Goal: Task Accomplishment & Management: Use online tool/utility

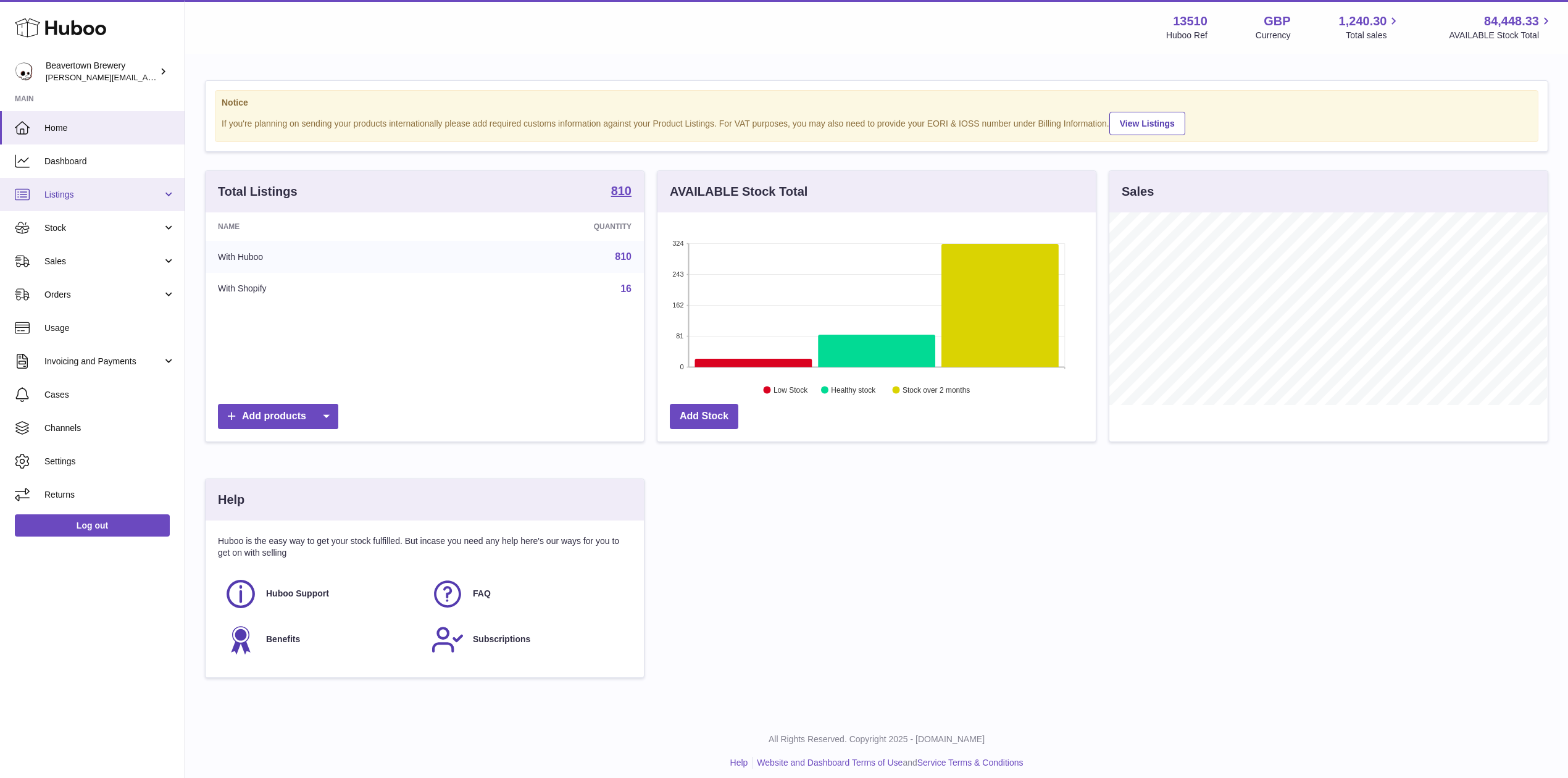
scroll to position [193, 438]
click at [82, 260] on span "Sales" at bounding box center [103, 261] width 118 height 12
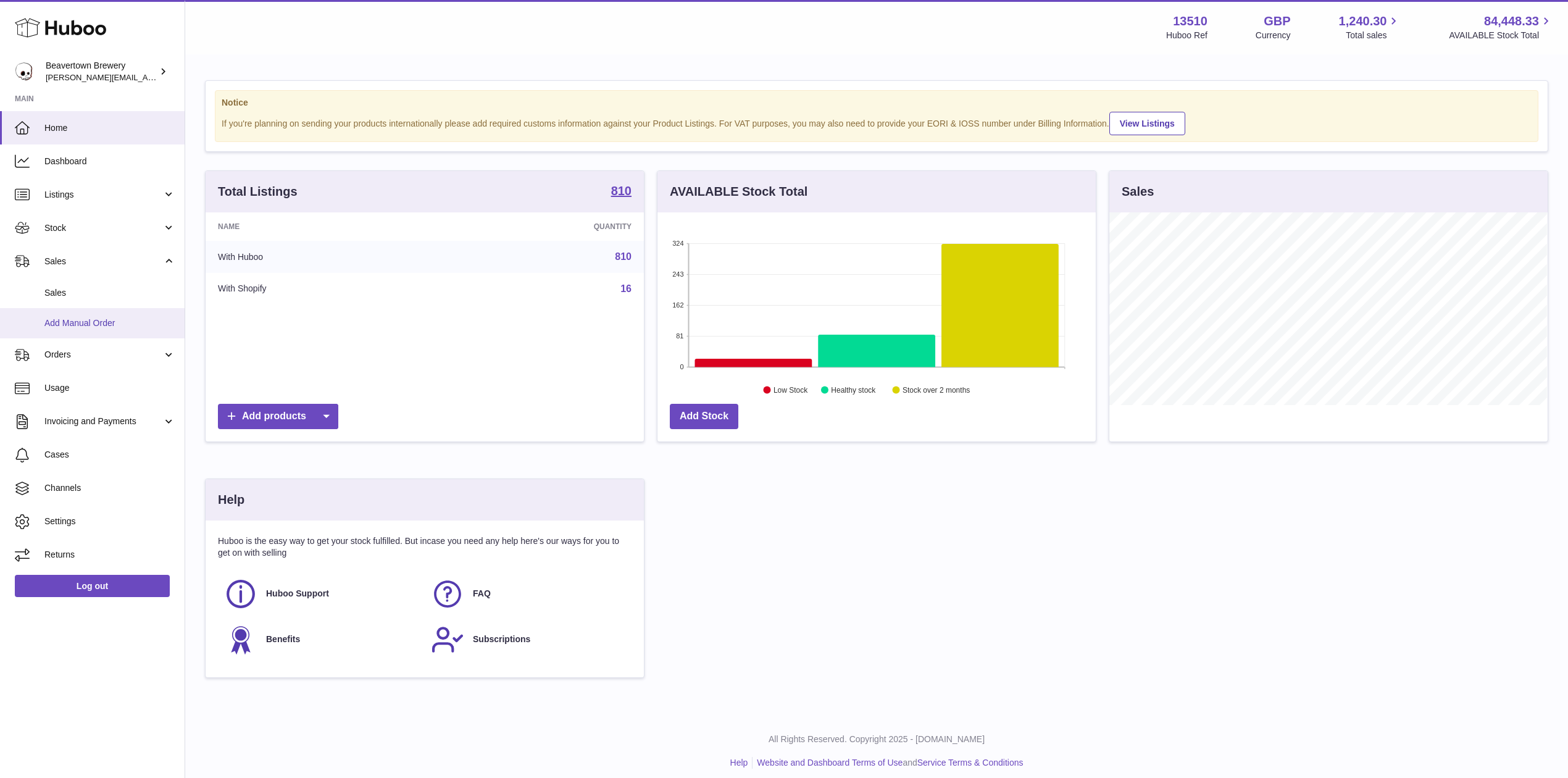
click at [52, 310] on link "Add Manual Order" at bounding box center [92, 323] width 184 height 30
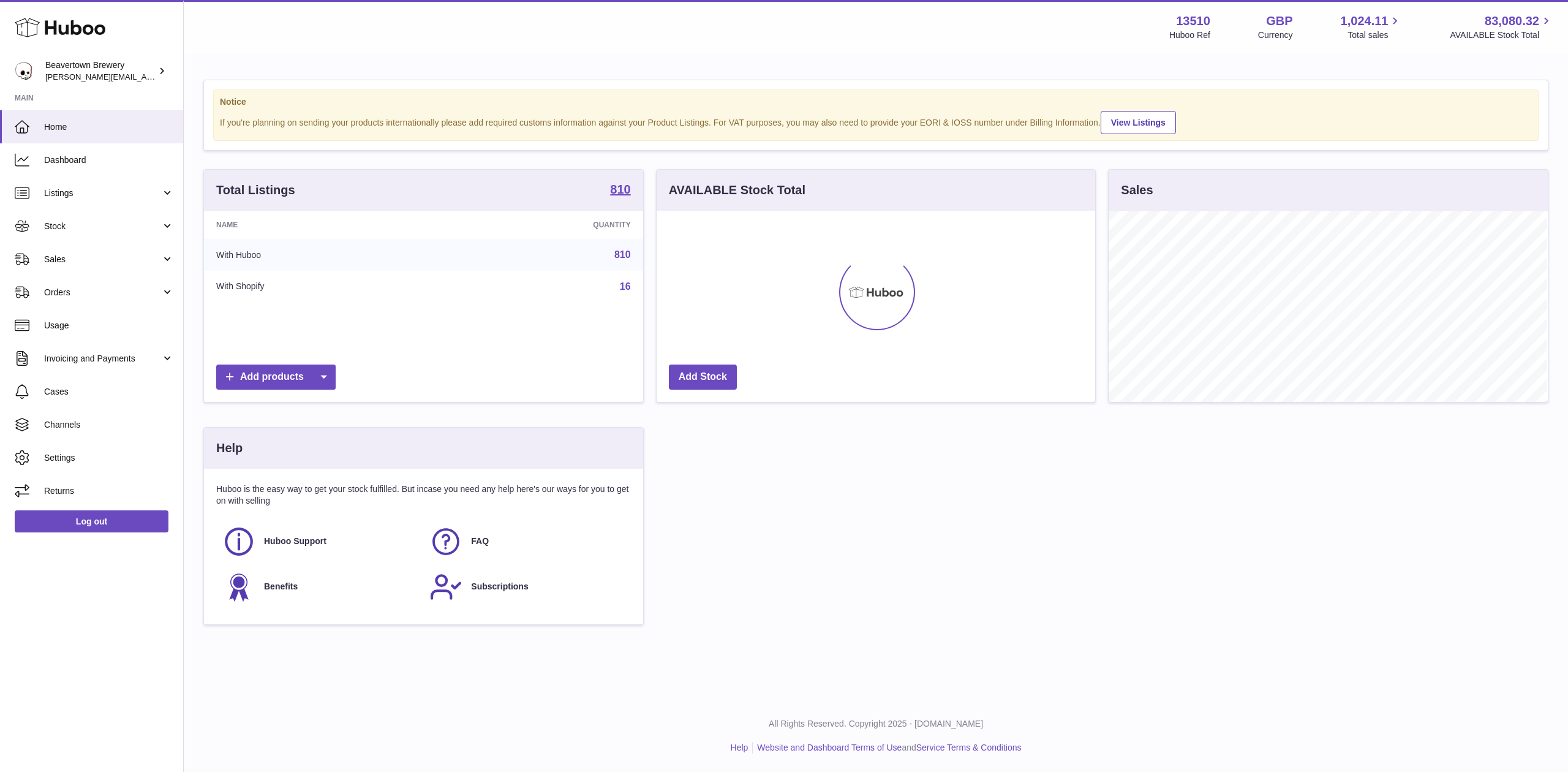
scroll to position [191, 438]
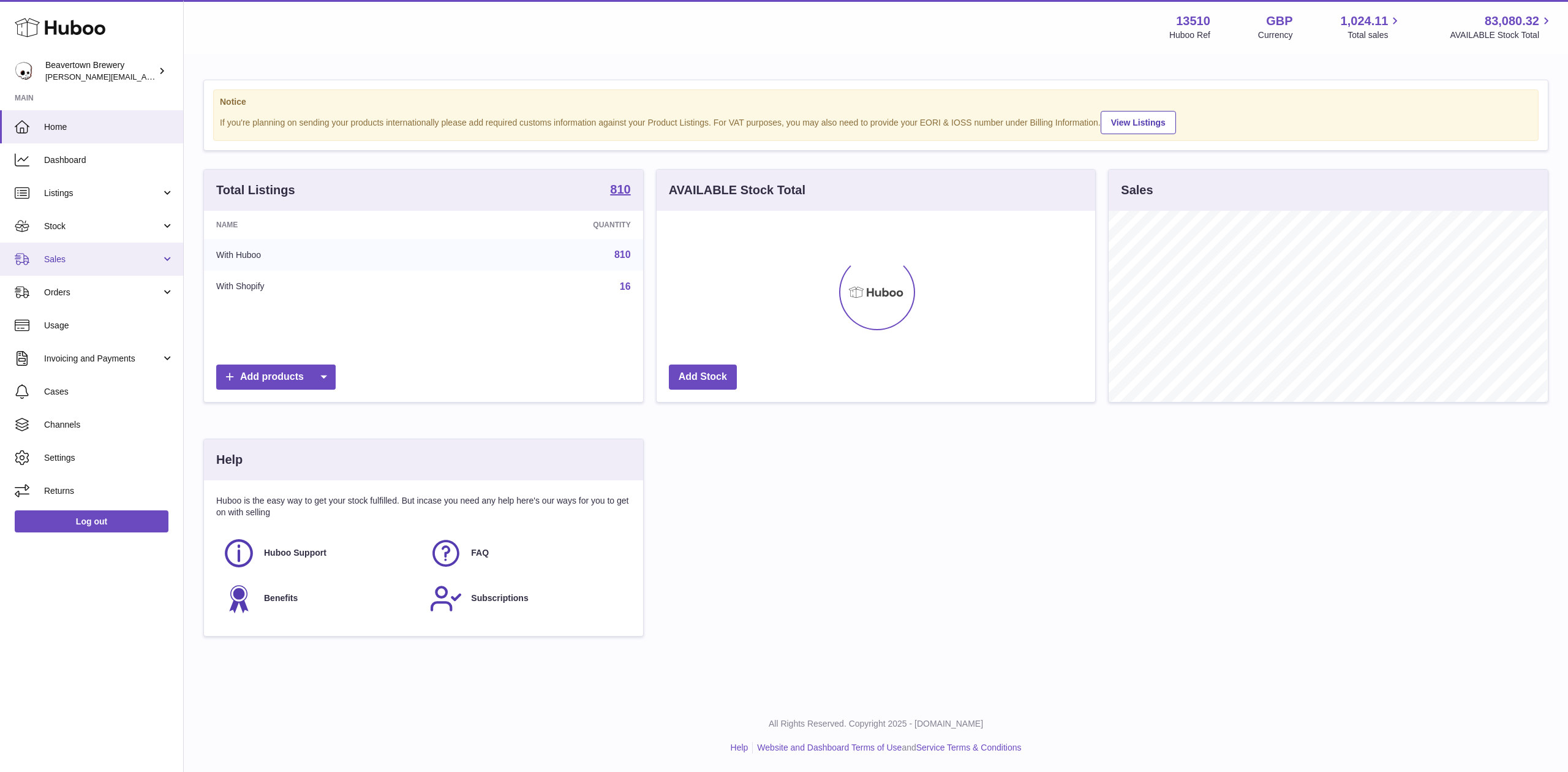
click at [57, 260] on span "Sales" at bounding box center [102, 259] width 117 height 12
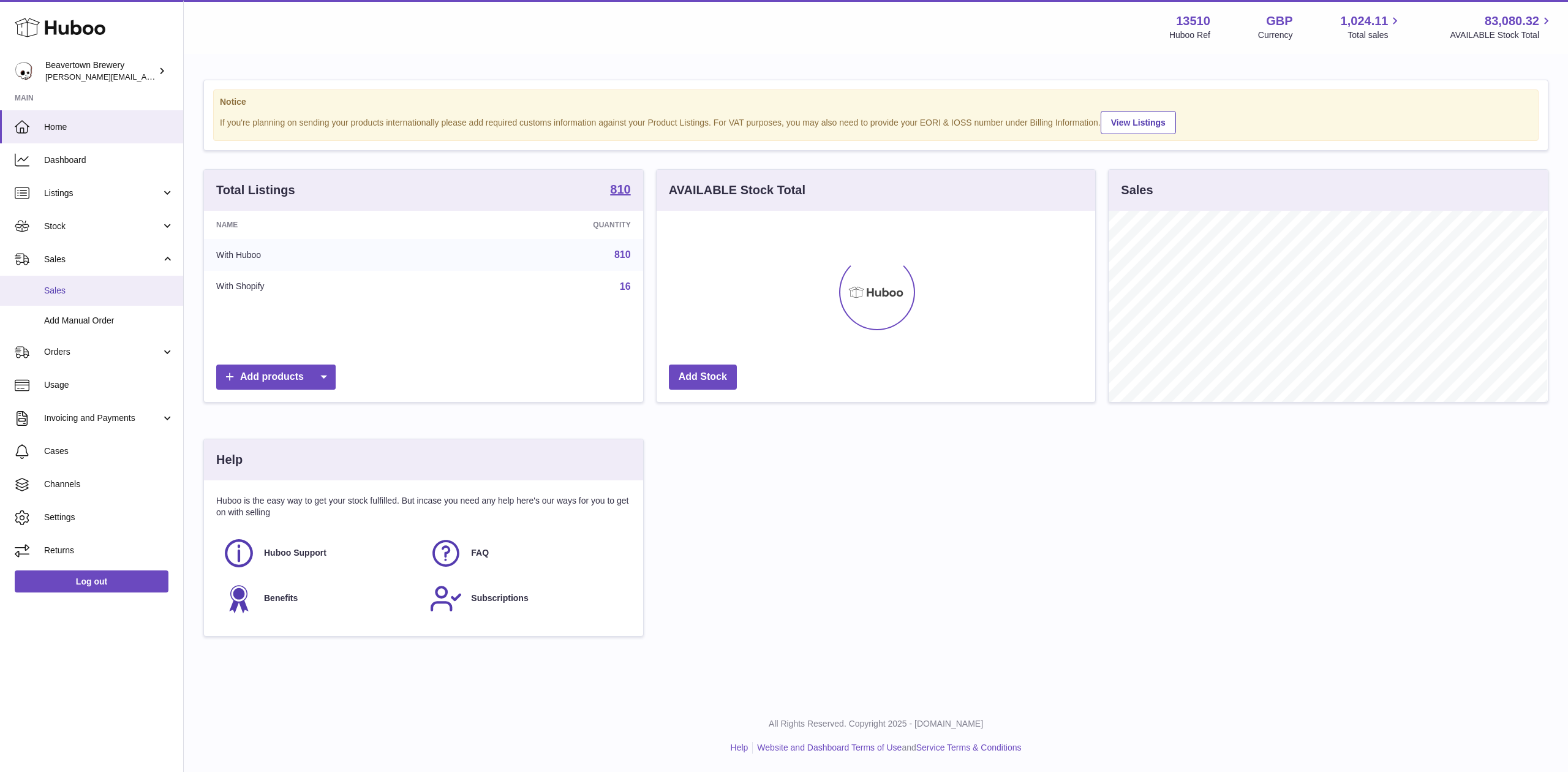
click at [86, 292] on span "Sales" at bounding box center [109, 291] width 130 height 12
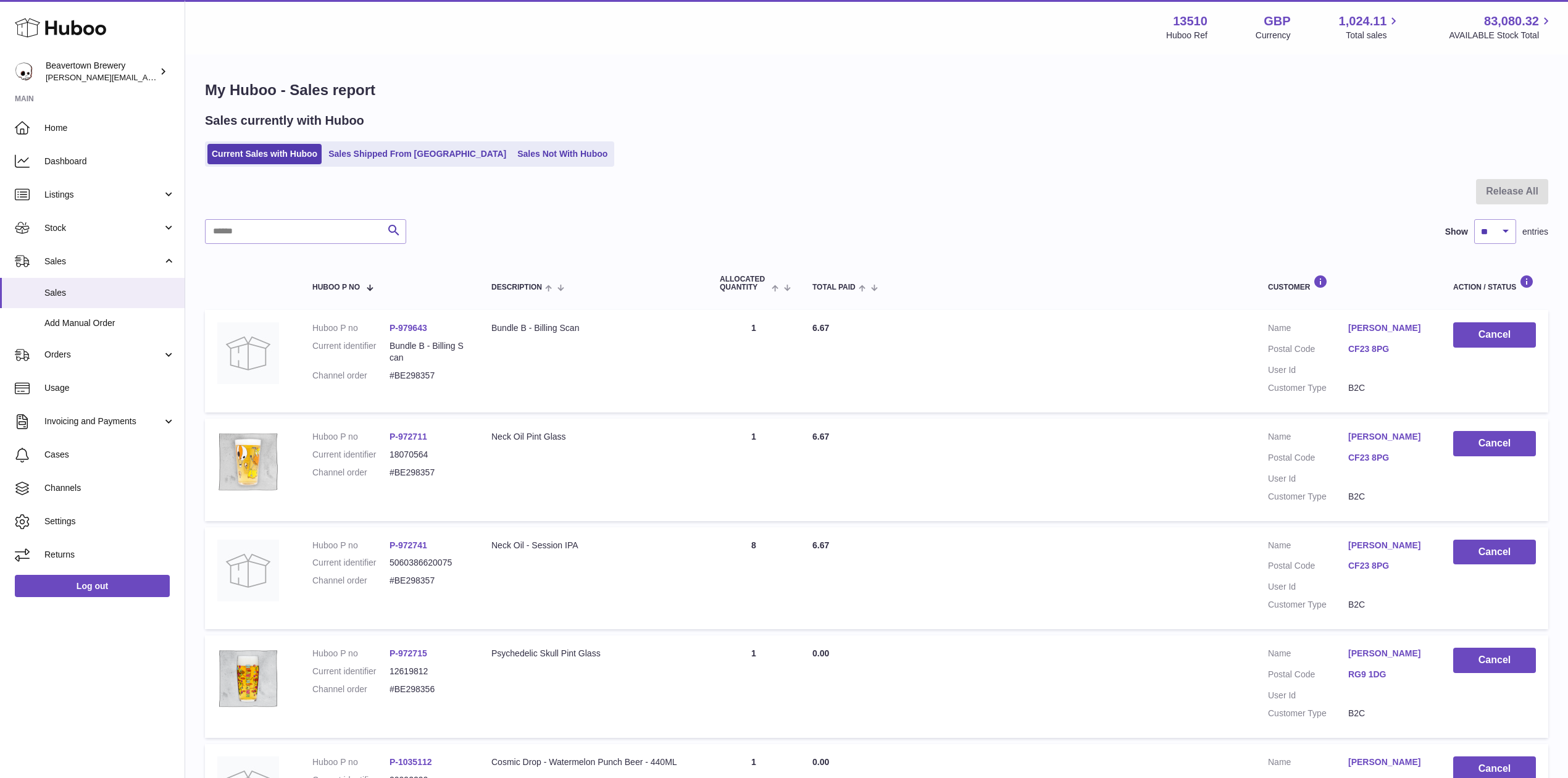
click at [574, 157] on div "Current Sales with Huboo Sales Shipped From Huboo Sales Not With Huboo" at bounding box center [877, 154] width 1343 height 25
click at [543, 150] on link "Sales Not With Huboo" at bounding box center [562, 154] width 99 height 20
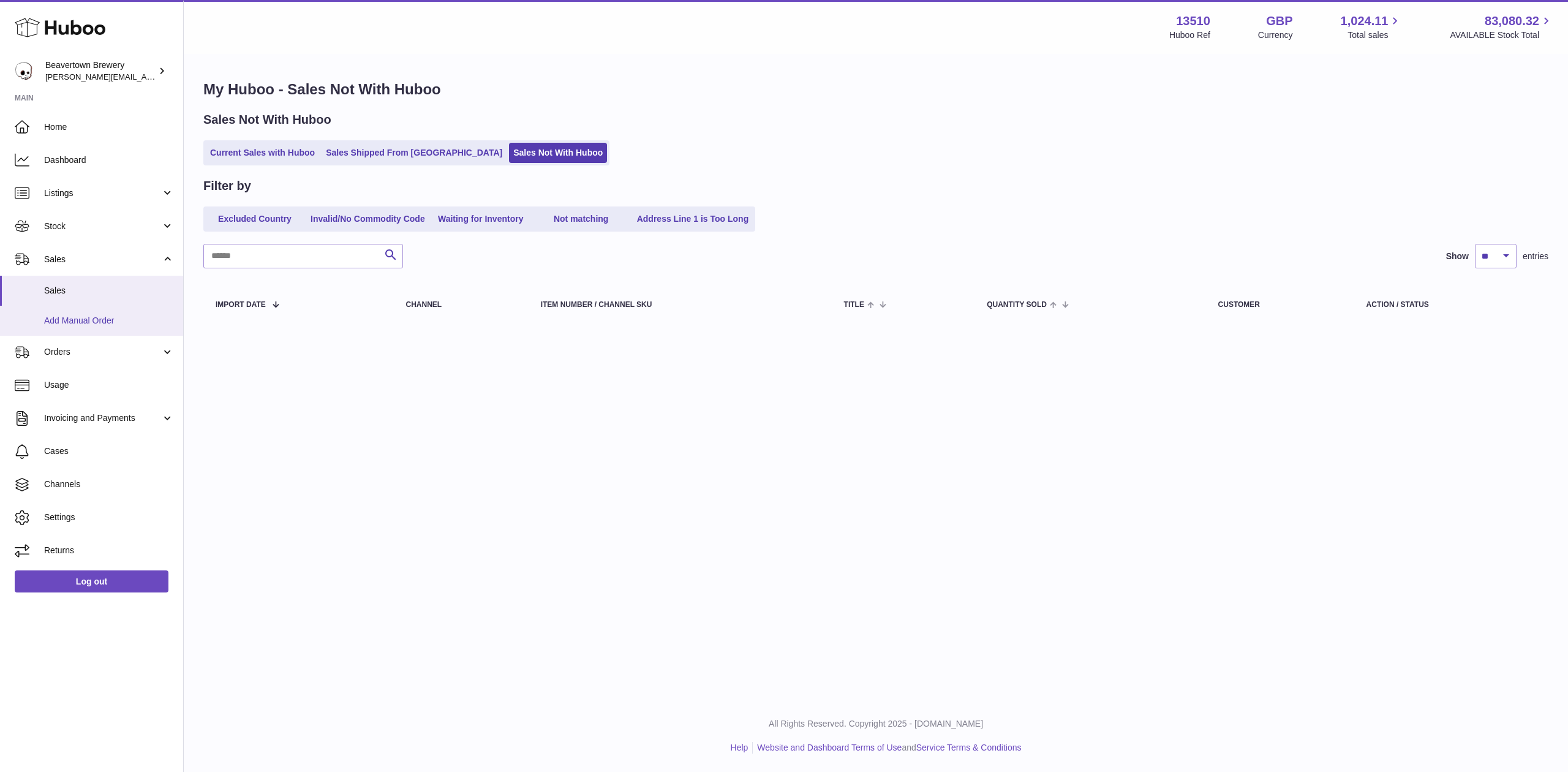
click at [108, 306] on link "Add Manual Order" at bounding box center [91, 320] width 183 height 30
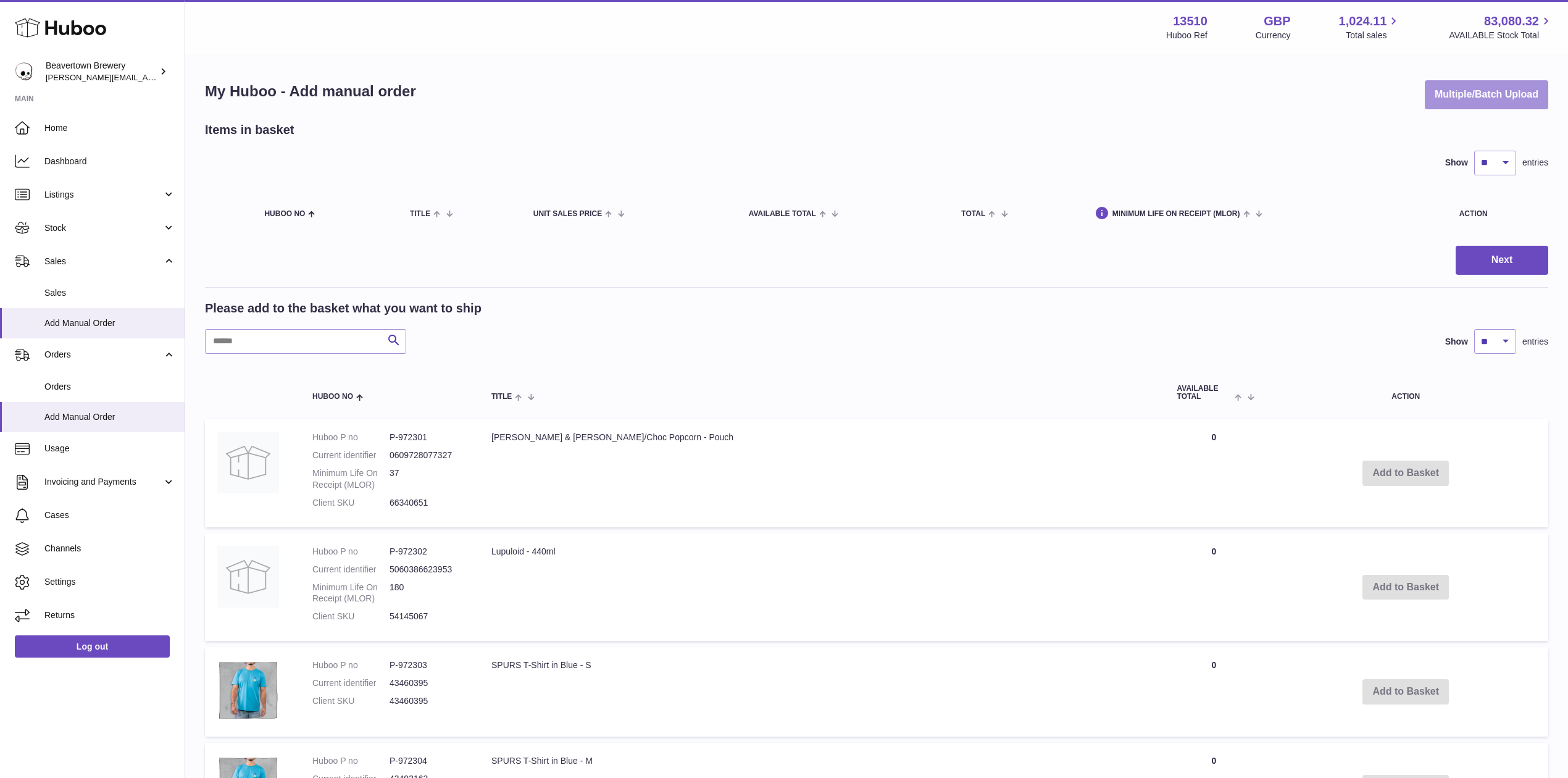
click at [1453, 104] on button "Multiple/Batch Upload" at bounding box center [1486, 95] width 123 height 29
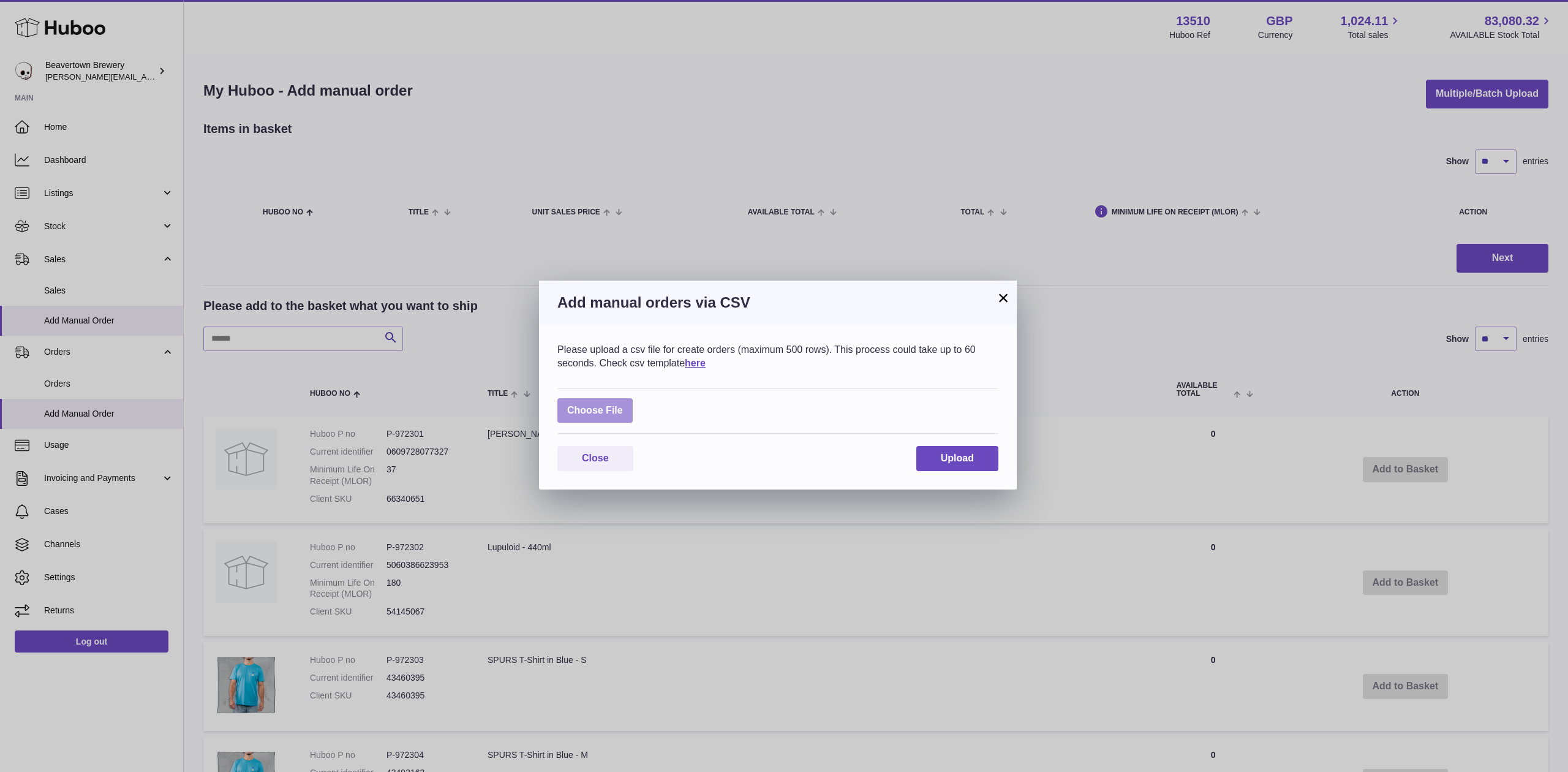
click at [579, 410] on label at bounding box center [594, 411] width 75 height 25
click at [623, 405] on input "file" at bounding box center [623, 405] width 1 height 1
type input "**********"
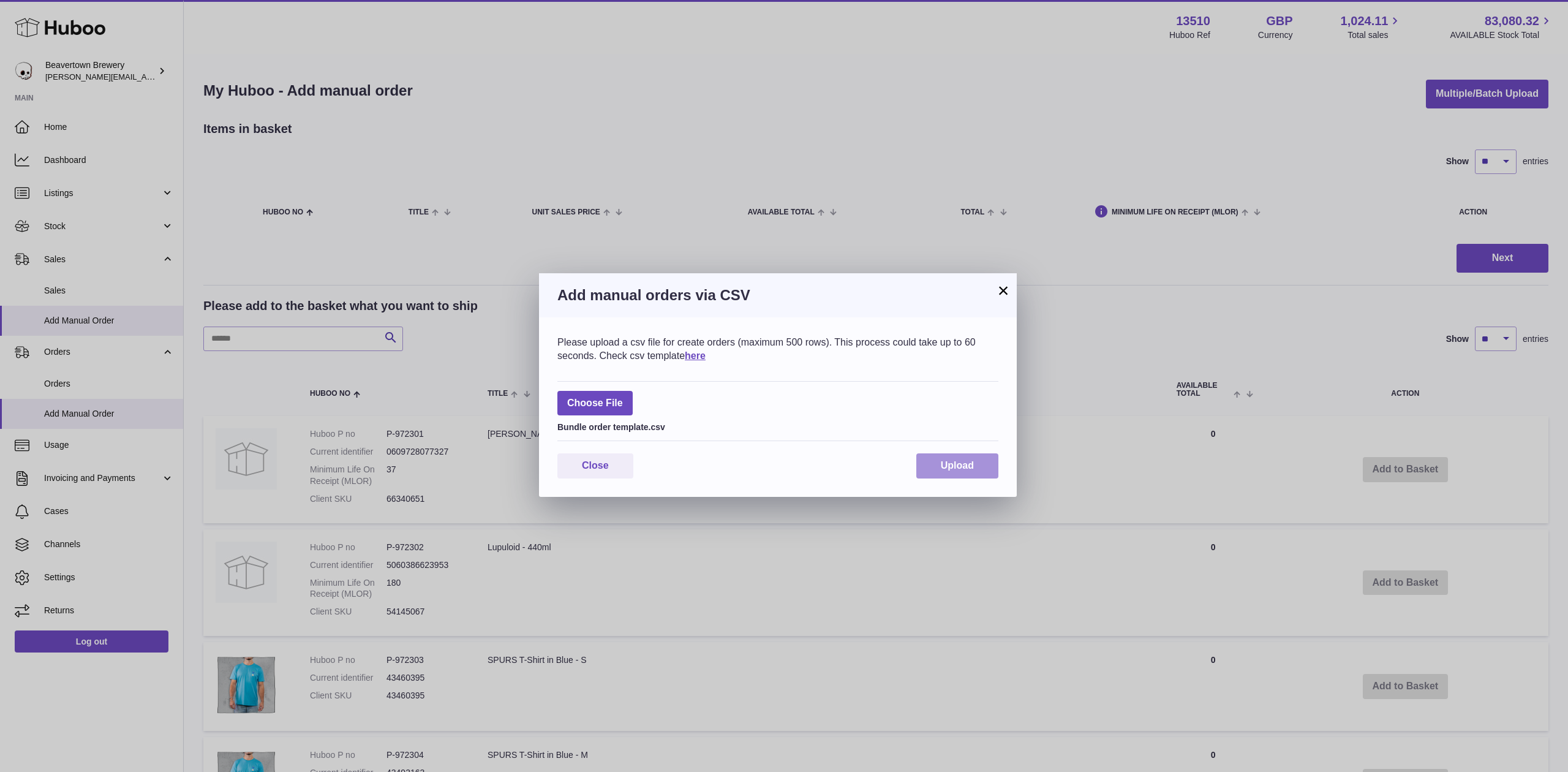
click at [921, 472] on button "Upload" at bounding box center [957, 466] width 82 height 25
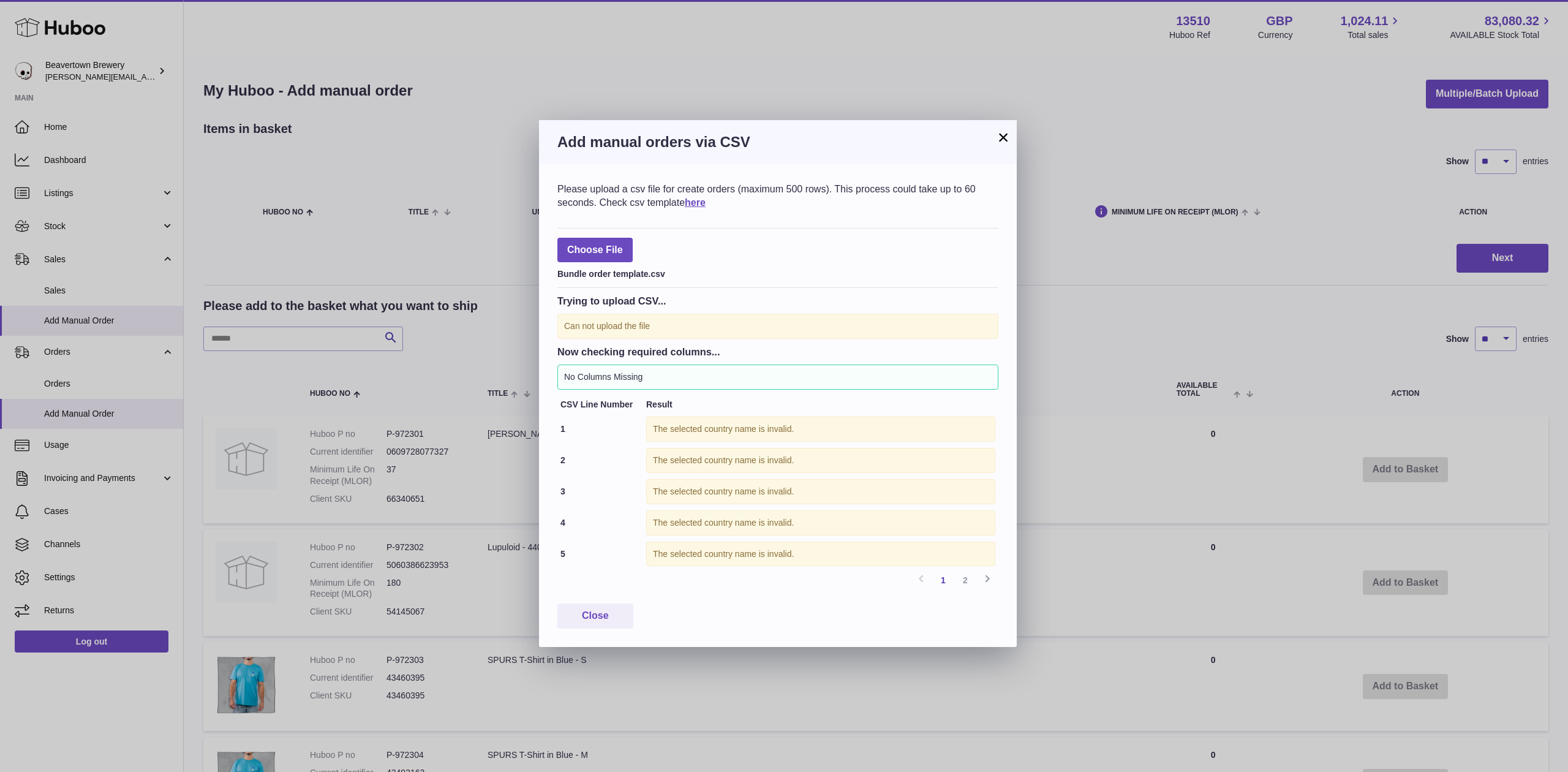
click at [985, 577] on icon at bounding box center [987, 579] width 14 height 15
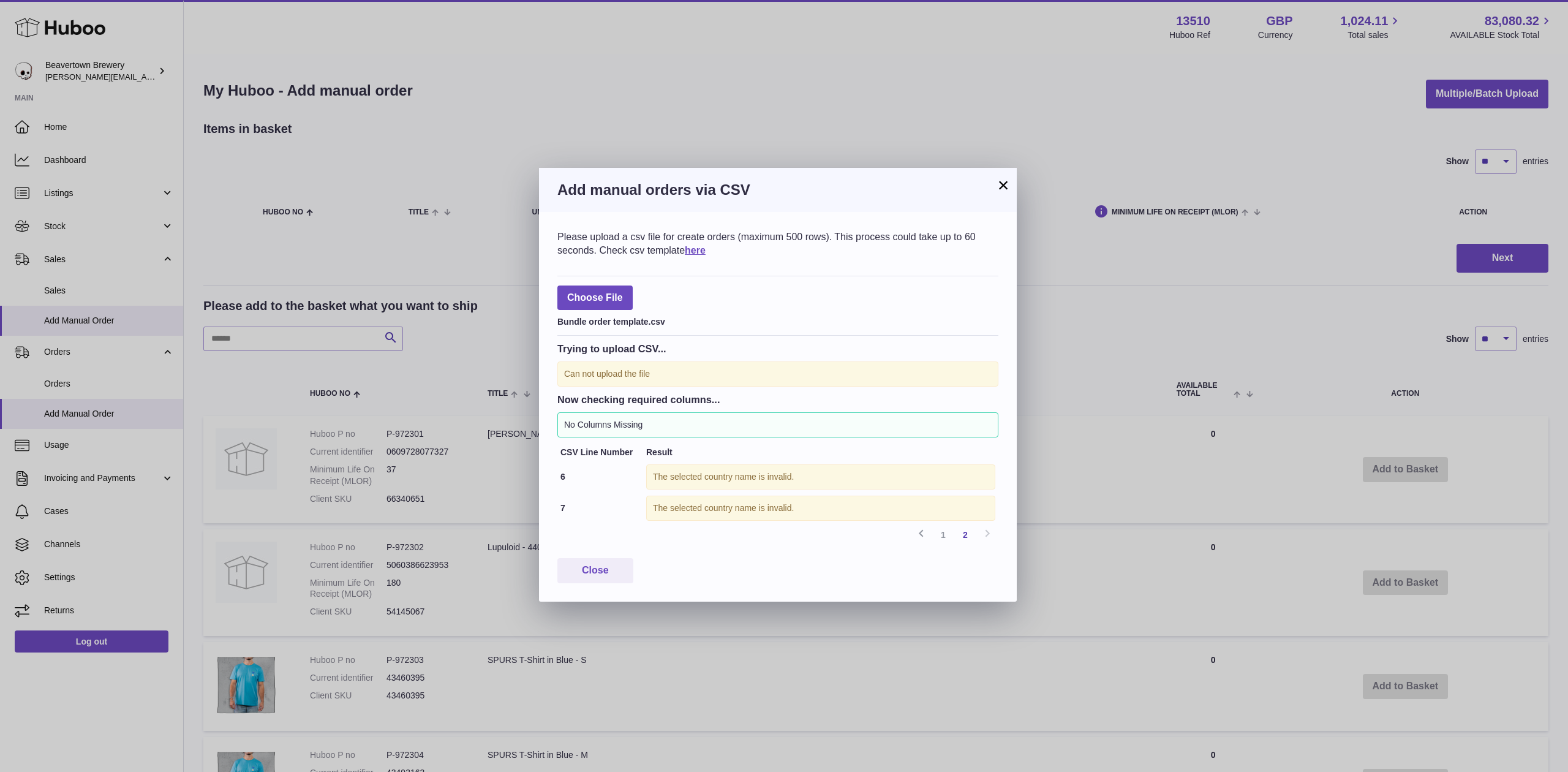
click at [1003, 187] on button "×" at bounding box center [1003, 184] width 14 height 15
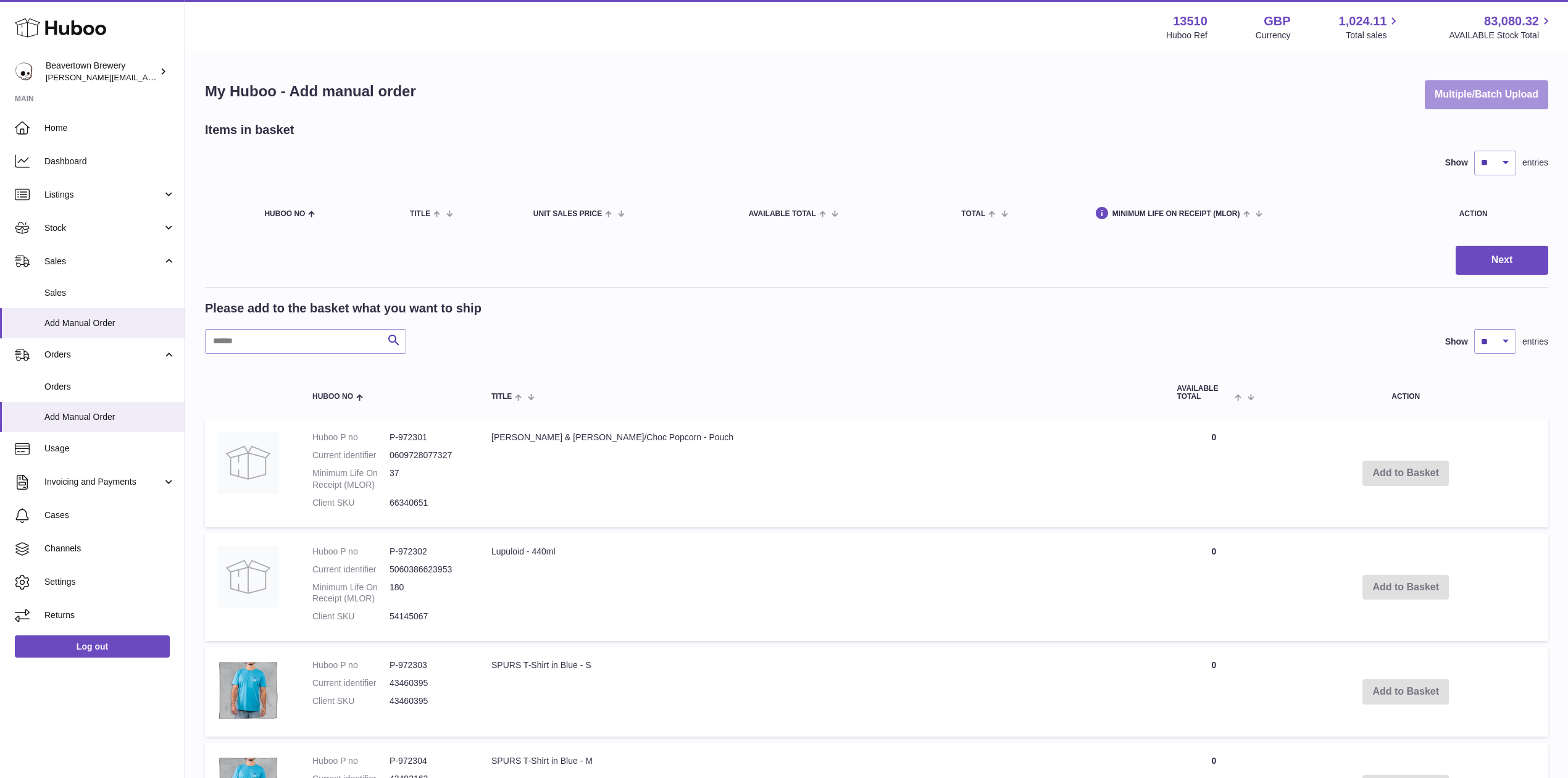
click at [1505, 82] on button "Multiple/Batch Upload" at bounding box center [1486, 95] width 123 height 29
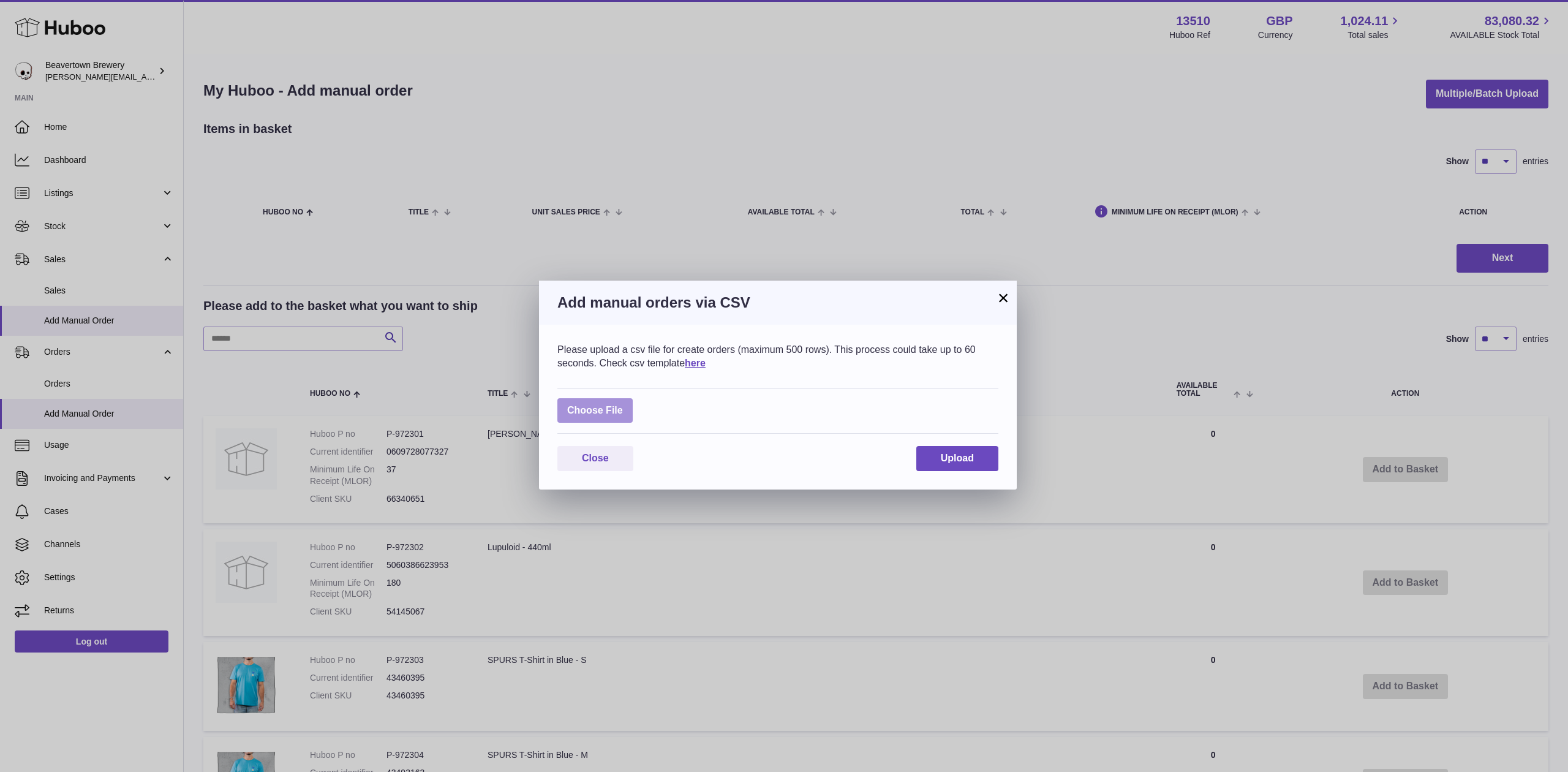
click at [579, 407] on label at bounding box center [594, 411] width 75 height 25
click at [623, 405] on input "file" at bounding box center [623, 405] width 1 height 1
type input "**********"
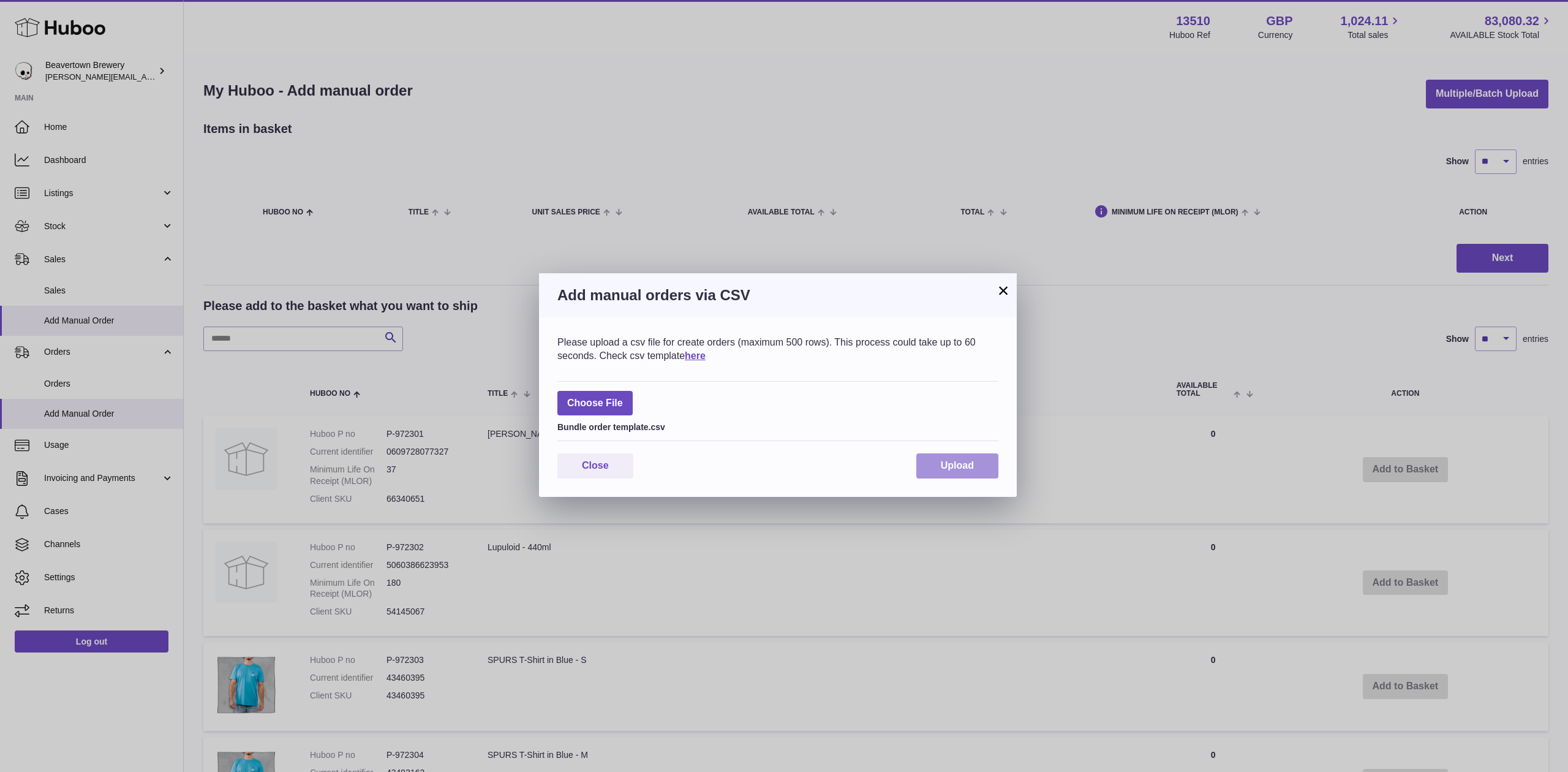
click at [941, 470] on span "Upload" at bounding box center [958, 465] width 33 height 10
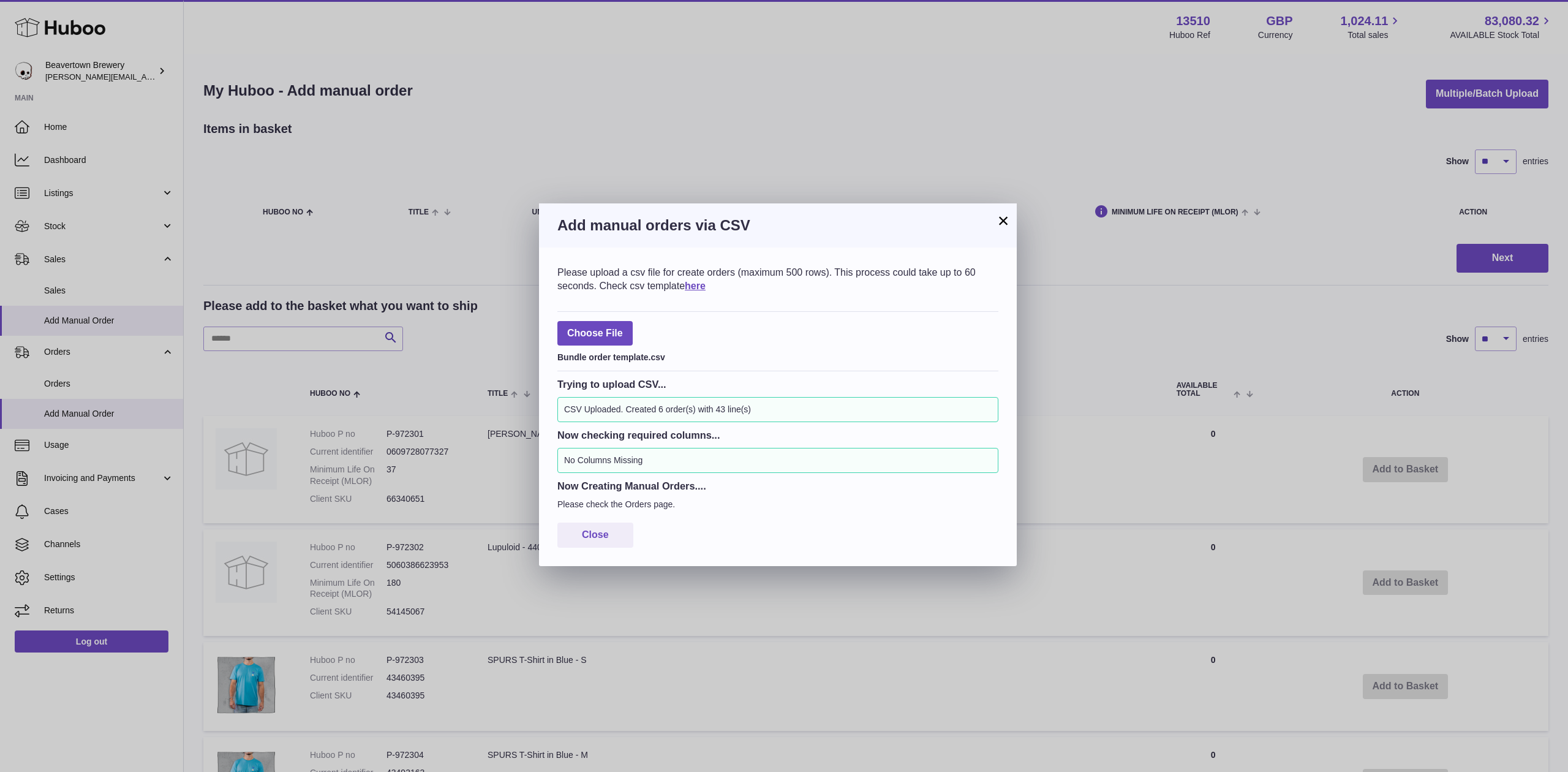
click at [1003, 224] on button "×" at bounding box center [1003, 220] width 14 height 15
